Goal: Transaction & Acquisition: Book appointment/travel/reservation

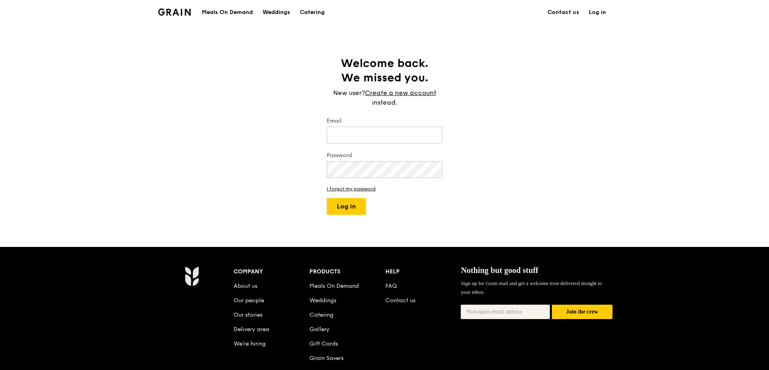
click at [177, 16] on img at bounding box center [174, 11] width 33 height 7
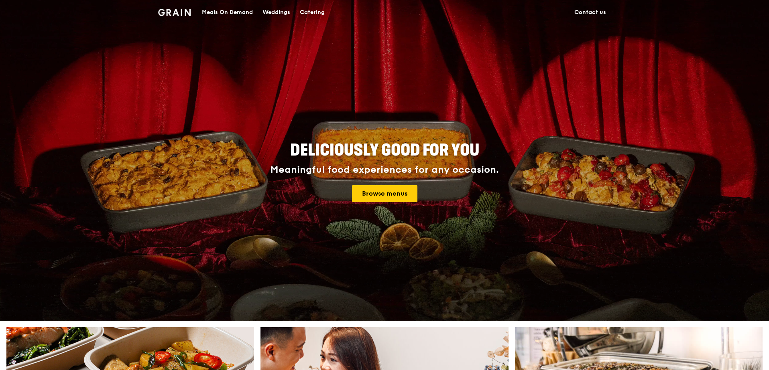
click at [308, 10] on div "Catering" at bounding box center [312, 12] width 25 height 24
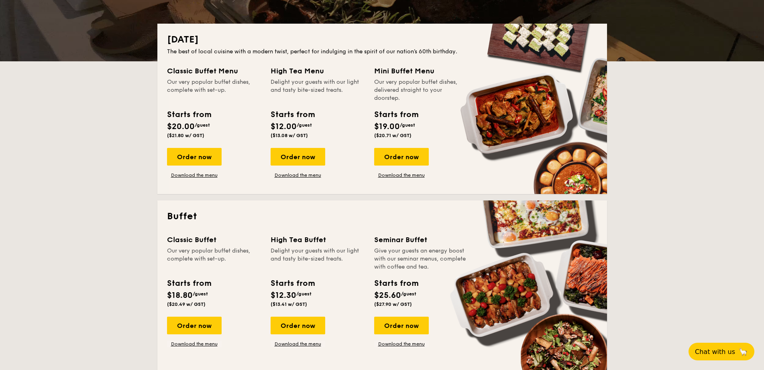
scroll to position [161, 0]
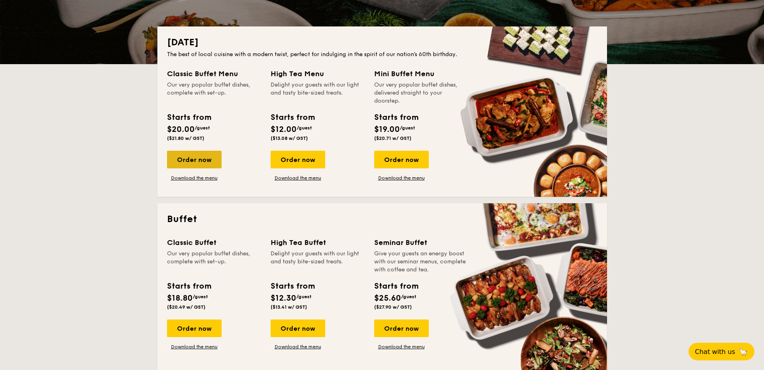
click at [202, 163] on div "Order now" at bounding box center [194, 160] width 55 height 18
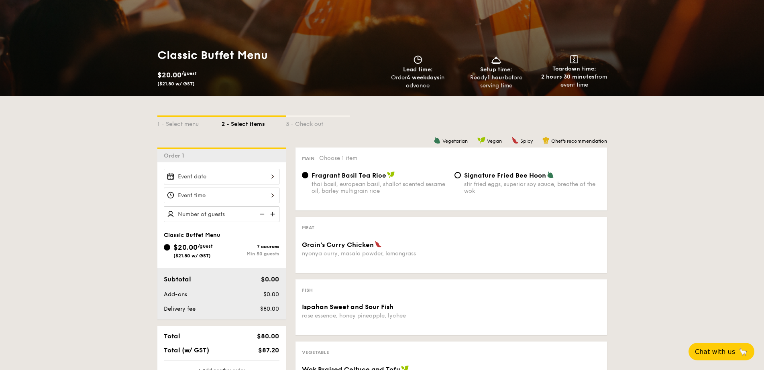
scroll to position [120, 0]
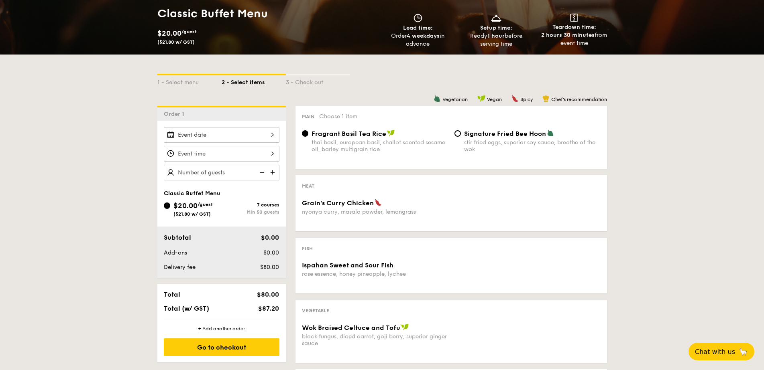
click at [273, 173] on img at bounding box center [273, 172] width 12 height 15
click at [269, 173] on img at bounding box center [273, 172] width 12 height 15
click at [270, 174] on img at bounding box center [273, 172] width 12 height 15
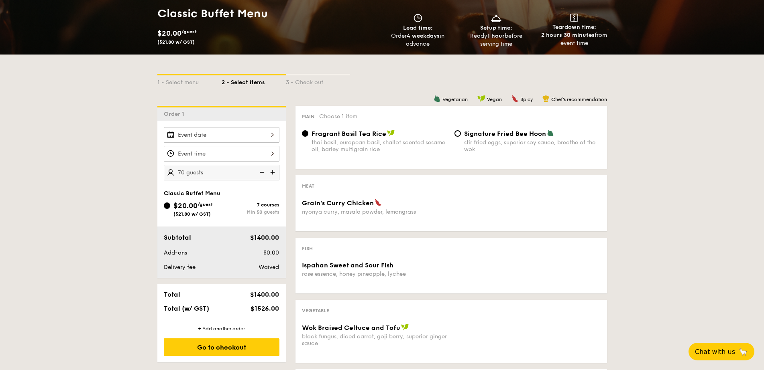
click at [270, 174] on img at bounding box center [273, 172] width 12 height 15
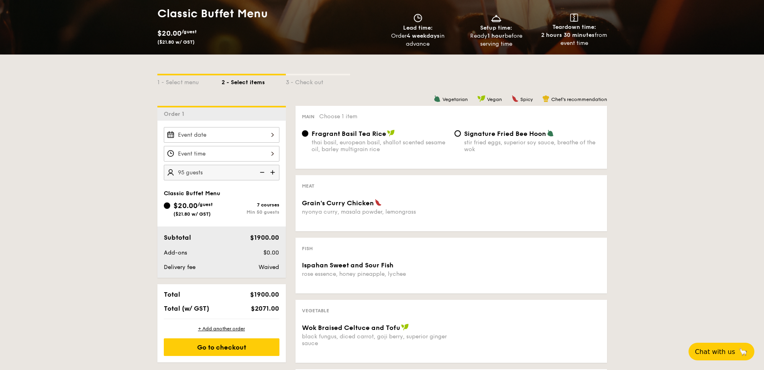
click at [271, 174] on img at bounding box center [273, 172] width 12 height 15
type input "100 guests"
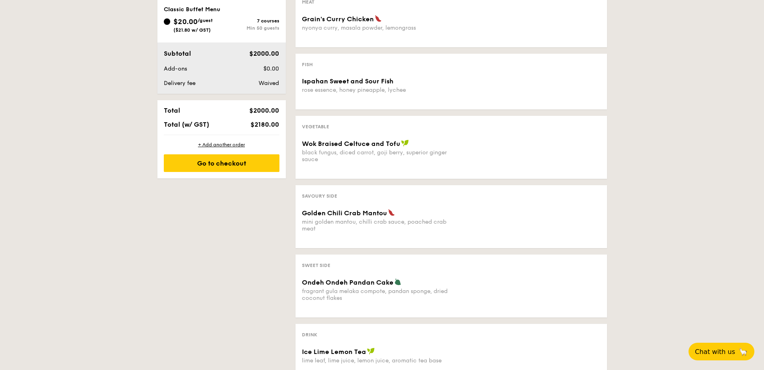
scroll to position [441, 0]
